Goal: Task Accomplishment & Management: Complete application form

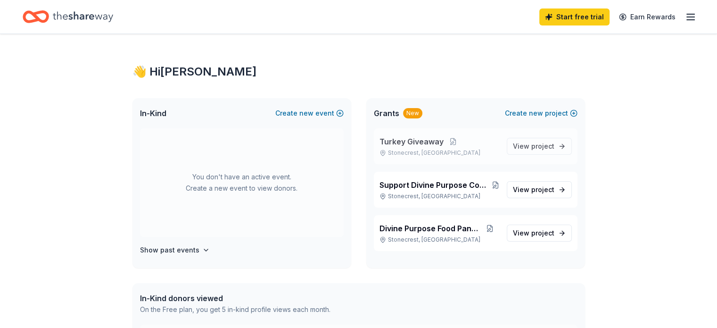
click at [411, 141] on span "Turkey Giveaway" at bounding box center [412, 141] width 64 height 11
click at [515, 149] on span "View project" at bounding box center [534, 146] width 42 height 11
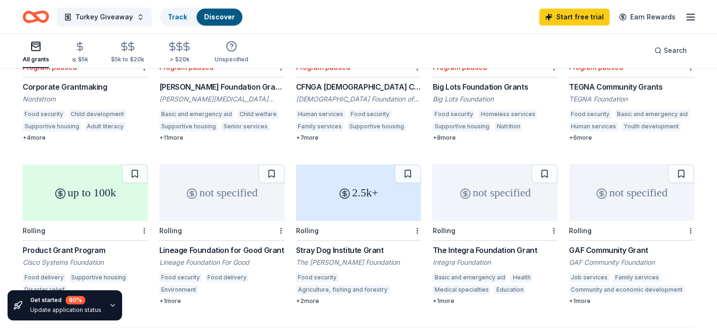
scroll to position [496, 0]
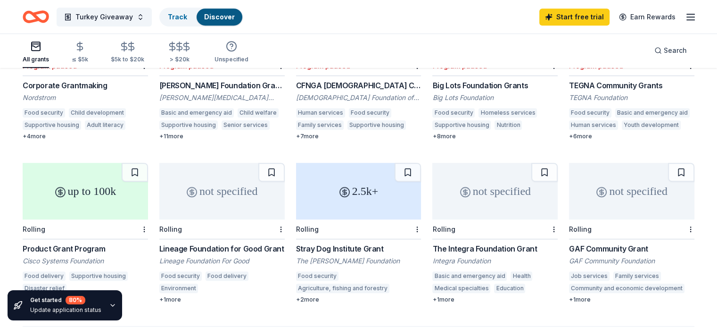
click at [205, 177] on div "not specified" at bounding box center [221, 191] width 125 height 57
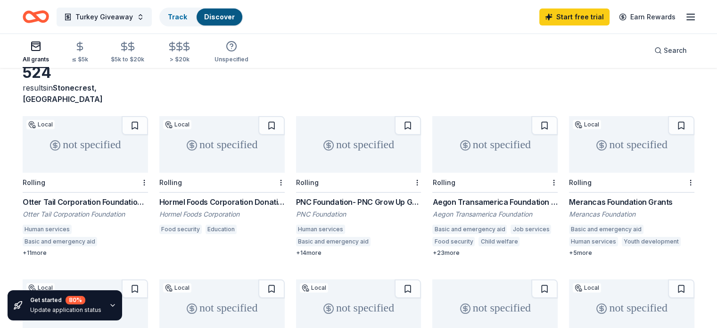
scroll to position [53, 0]
click at [250, 137] on div "not specified" at bounding box center [221, 144] width 125 height 57
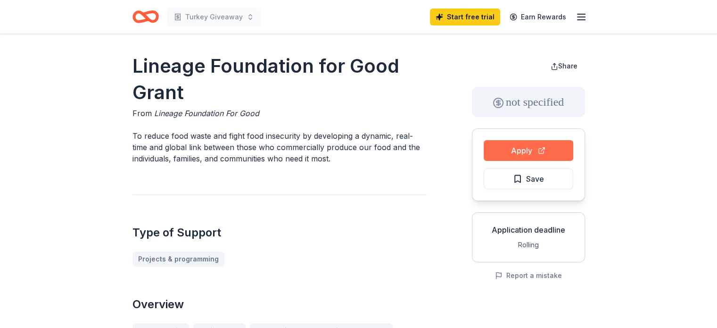
click at [522, 145] on button "Apply" at bounding box center [529, 150] width 90 height 21
click at [519, 143] on button "Apply" at bounding box center [529, 150] width 90 height 21
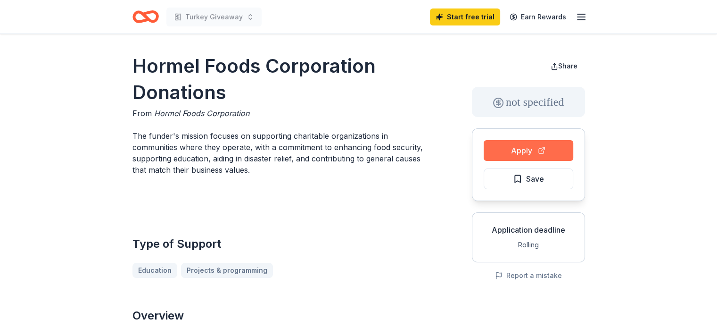
click at [536, 150] on button "Apply" at bounding box center [529, 150] width 90 height 21
